Goal: Information Seeking & Learning: Learn about a topic

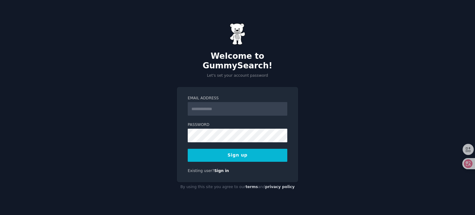
click at [216, 107] on input "Email Address" at bounding box center [238, 109] width 100 height 14
type input "**********"
click at [268, 155] on button "Sign up" at bounding box center [238, 155] width 100 height 13
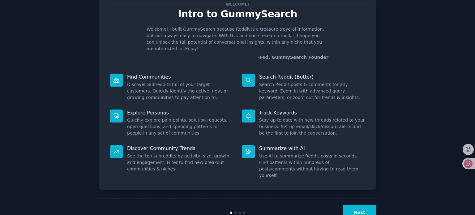
scroll to position [33, 0]
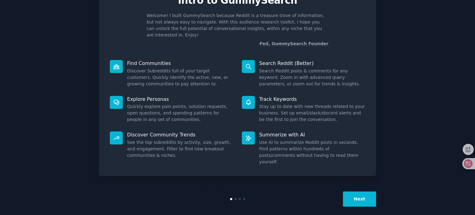
click at [343, 192] on div "Next" at bounding box center [330, 199] width 93 height 15
click at [359, 192] on button "Next" at bounding box center [359, 199] width 33 height 15
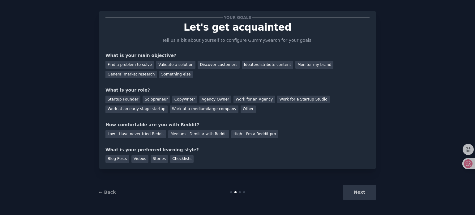
scroll to position [6, 0]
click at [350, 190] on div "Next" at bounding box center [330, 192] width 93 height 15
click at [113, 193] on link "← Back" at bounding box center [107, 192] width 17 height 5
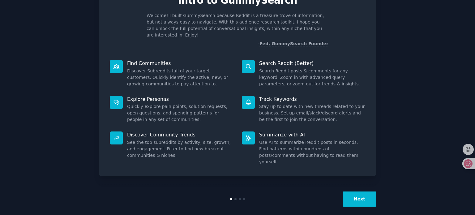
click at [352, 192] on button "Next" at bounding box center [359, 199] width 33 height 15
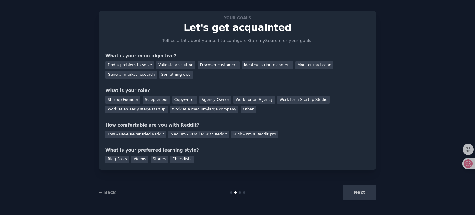
click at [355, 192] on div "Next" at bounding box center [330, 192] width 93 height 15
click at [356, 193] on div "Next" at bounding box center [330, 192] width 93 height 15
click at [108, 193] on link "← Back" at bounding box center [107, 192] width 17 height 5
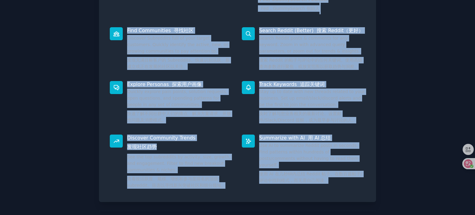
scroll to position [100, 0]
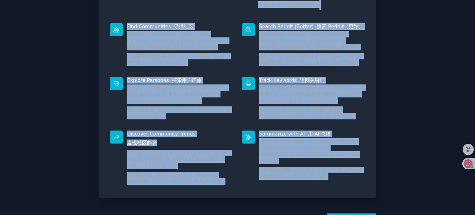
drag, startPoint x: 133, startPoint y: 34, endPoint x: 329, endPoint y: 186, distance: 247.7
click at [329, 186] on div "Welcome! 欢迎！ Intro to GummySearch GummySearch 简介 Welcome! I built GummySearch b…" at bounding box center [237, 58] width 277 height 280
copy div "Lorem ip DolorSitame ConseCtetur ad Elitsed! D eiusm TempoRincid utlabor Etdolo…"
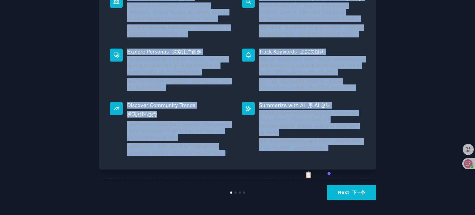
scroll to position [128, 0]
click at [338, 191] on button "Next 下一条" at bounding box center [351, 192] width 49 height 15
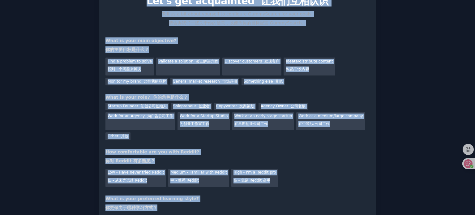
scroll to position [93, 0]
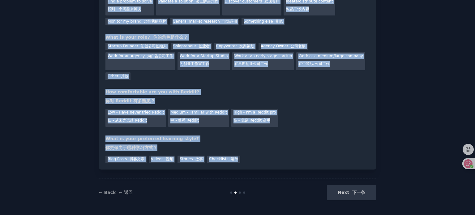
drag, startPoint x: 154, startPoint y: 33, endPoint x: 278, endPoint y: 170, distance: 184.8
click at [278, 170] on div "Your goals 你的目标 Let's get acquainted 让我们互相认识 Tell us a bit about yourself to co…" at bounding box center [237, 61] width 277 height 291
copy div "Lor'i dol sitametcon adipisc Elit se d eiu tempo incididu ut laboreetd MagnaAli…"
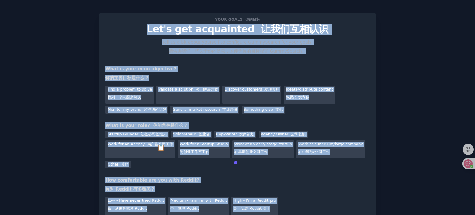
scroll to position [0, 0]
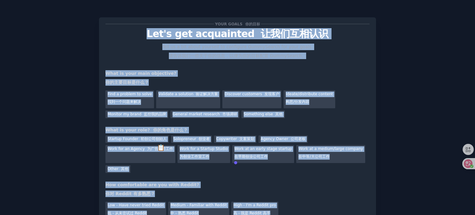
click at [275, 72] on div "What is your main objective? 你的主要目标是什么？" at bounding box center [238, 79] width 264 height 18
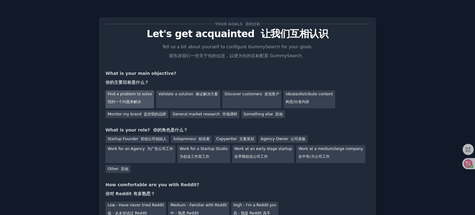
click at [136, 92] on div "Find a problem to solve 找到一个问题来解决" at bounding box center [130, 99] width 49 height 18
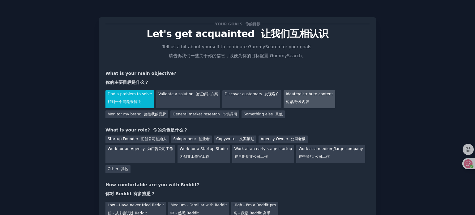
click at [290, 97] on div "Ideate/distribute content 构思/分发内容" at bounding box center [309, 99] width 51 height 18
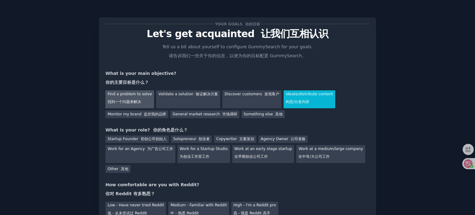
click at [141, 96] on div "Find a problem to solve 找到一个问题来解决" at bounding box center [130, 99] width 49 height 18
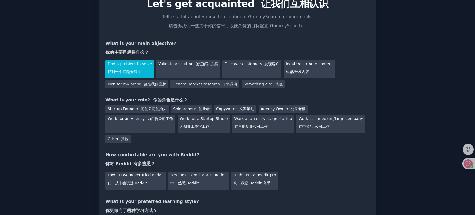
scroll to position [30, 0]
click at [161, 108] on font "初创公司创始人" at bounding box center [154, 108] width 26 height 4
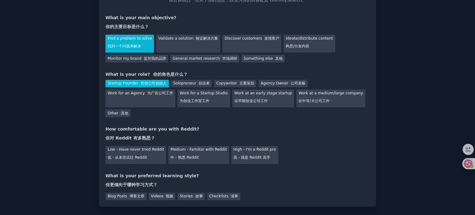
scroll to position [93, 0]
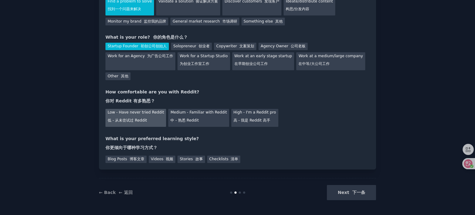
click at [151, 119] on div "Low - Have never tried Reddit 低 - 从未尝试过 Reddit" at bounding box center [136, 118] width 61 height 18
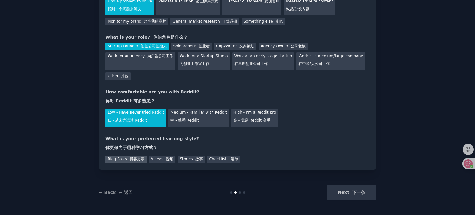
click at [139, 159] on font "博客文章" at bounding box center [137, 159] width 15 height 4
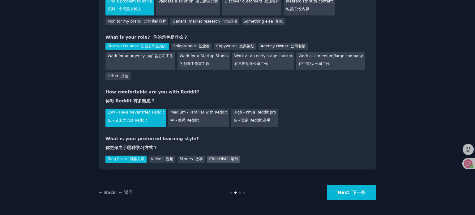
click at [207, 158] on div "Checklists 清单" at bounding box center [223, 160] width 33 height 8
click at [193, 159] on font at bounding box center [194, 159] width 2 height 4
click at [210, 162] on div "Checklists 清单" at bounding box center [223, 160] width 33 height 8
click at [332, 191] on button "Next 下一条" at bounding box center [351, 192] width 49 height 15
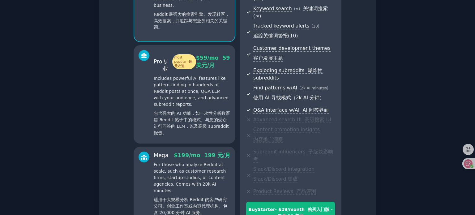
scroll to position [183, 0]
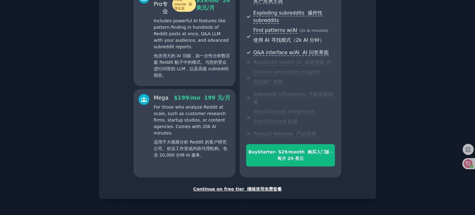
click at [267, 187] on font "继续使用免费套餐" at bounding box center [264, 189] width 35 height 5
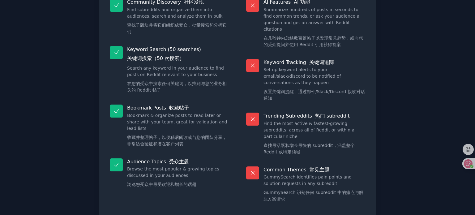
scroll to position [156, 0]
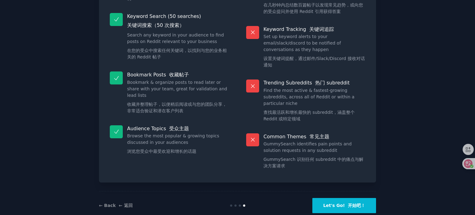
click at [324, 198] on button "Let's Go! 开始吧！" at bounding box center [345, 205] width 64 height 15
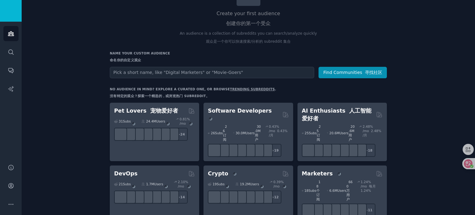
scroll to position [58, 0]
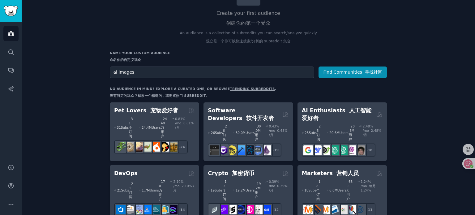
type input "ai images"
click at [319, 67] on button "Find Communities 寻找社区" at bounding box center [353, 72] width 68 height 11
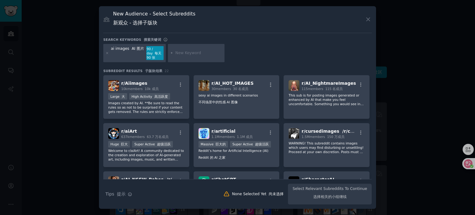
click at [43, 141] on div at bounding box center [237, 107] width 475 height 215
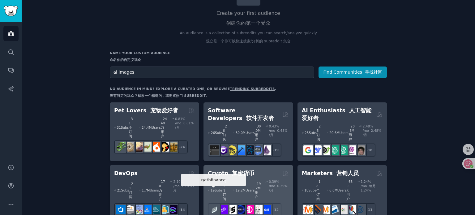
click at [217, 205] on img at bounding box center [215, 210] width 10 height 10
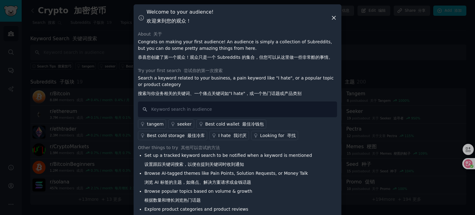
click at [191, 20] on h3 "Welcome to your audience! 欢迎来到您的观众！" at bounding box center [180, 18] width 67 height 18
click at [334, 18] on icon at bounding box center [333, 17] width 3 height 3
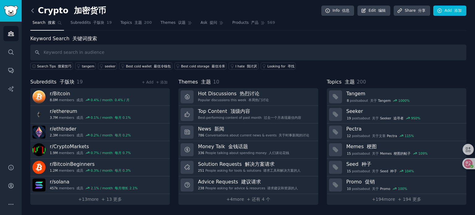
click at [33, 12] on icon at bounding box center [33, 11] width 2 height 4
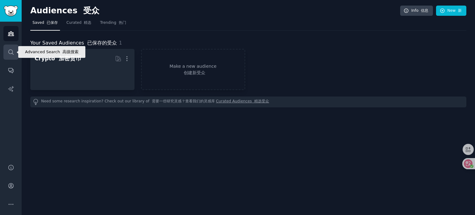
click at [16, 49] on link "Search" at bounding box center [10, 52] width 15 height 15
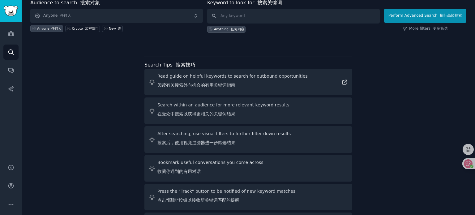
scroll to position [63, 0]
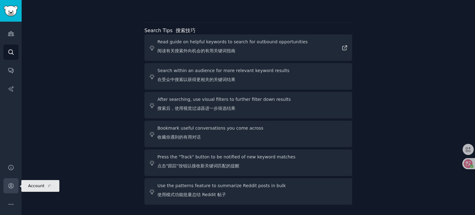
click at [11, 184] on icon "Sidebar" at bounding box center [10, 186] width 5 height 5
